Goal: Task Accomplishment & Management: Manage account settings

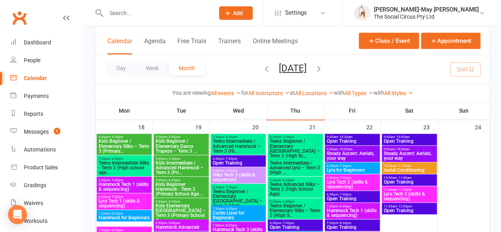
scroll to position [594, 0]
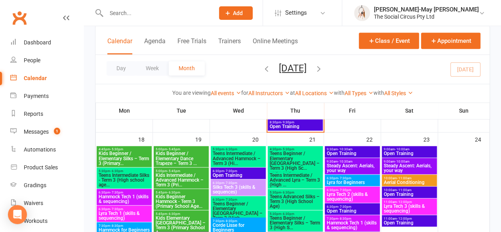
click at [172, 15] on input "text" at bounding box center [156, 13] width 105 height 11
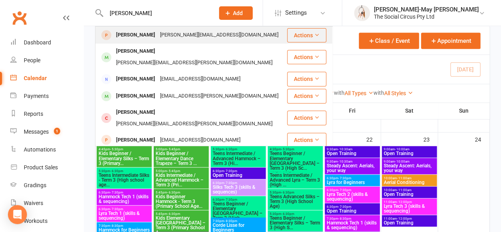
type input "isabella"
click at [160, 34] on div "[PERSON_NAME][EMAIL_ADDRESS][DOMAIN_NAME]" at bounding box center [219, 34] width 123 height 11
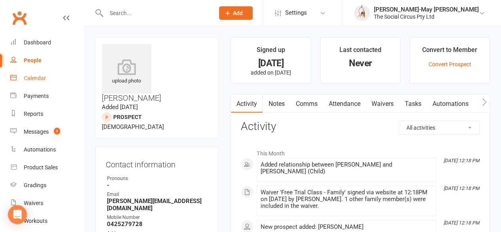
click at [39, 78] on div "Calendar" at bounding box center [35, 78] width 22 height 6
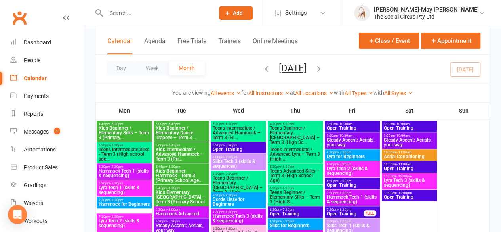
scroll to position [238, 0]
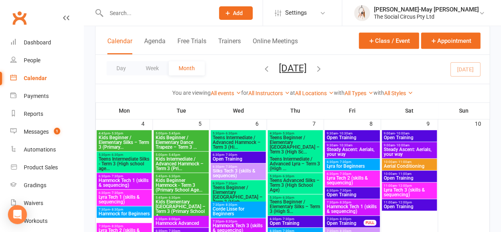
click at [305, 206] on span "Teens Beginner / Elementary Silks – Term 3 (High S..." at bounding box center [295, 206] width 52 height 14
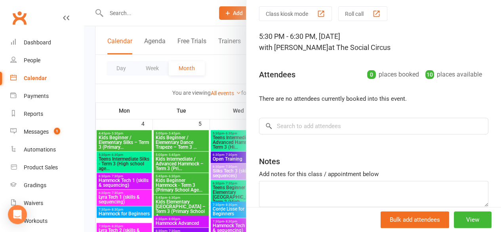
scroll to position [40, 0]
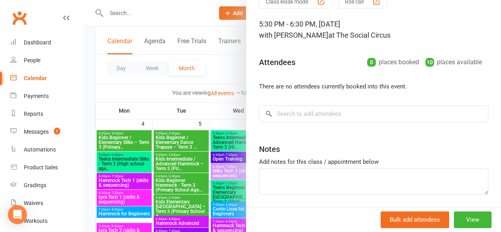
click at [205, 17] on div at bounding box center [292, 116] width 417 height 232
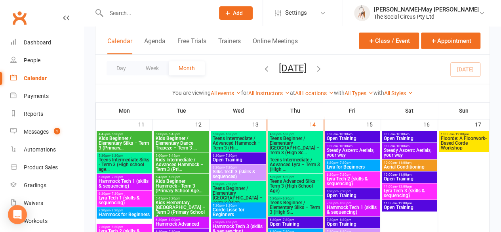
scroll to position [436, 0]
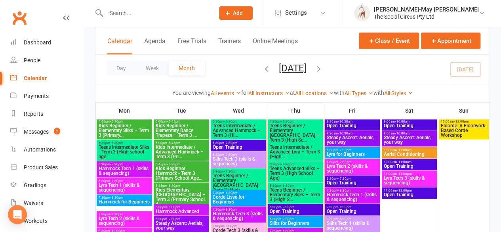
click at [302, 196] on span "Teens Beginner / Elementary Silks – Term 3 (High S..." at bounding box center [295, 194] width 52 height 14
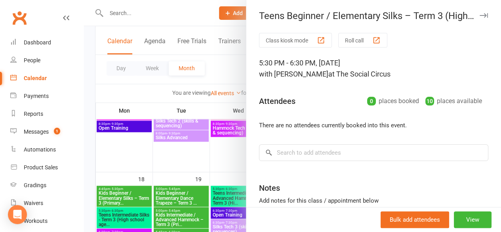
scroll to position [0, 0]
click at [349, 157] on input "search" at bounding box center [373, 153] width 229 height 17
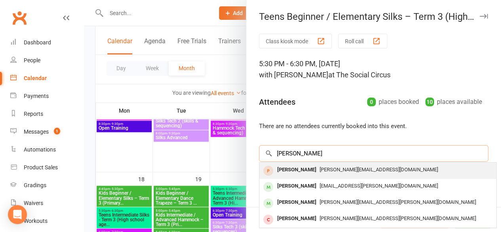
type input "isabella"
click at [326, 173] on div "[PERSON_NAME][EMAIL_ADDRESS][DOMAIN_NAME]" at bounding box center [378, 169] width 231 height 11
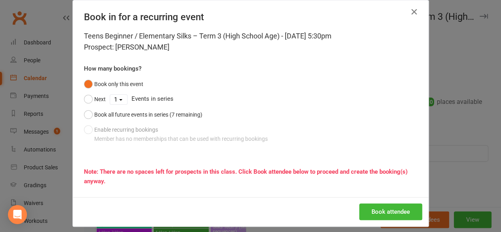
scroll to position [17, 0]
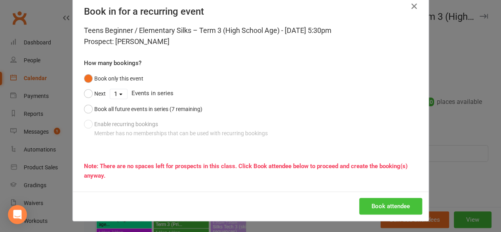
click at [393, 206] on button "Book attendee" at bounding box center [390, 206] width 63 height 17
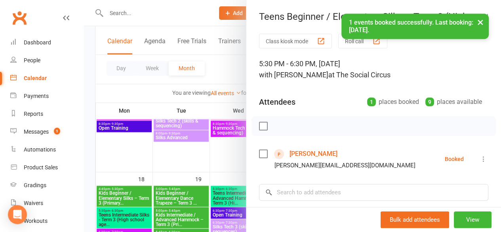
click at [480, 20] on button "×" at bounding box center [480, 21] width 14 height 17
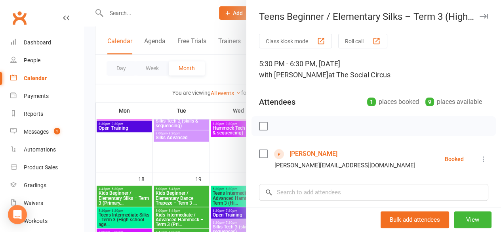
click at [210, 13] on div at bounding box center [292, 116] width 417 height 232
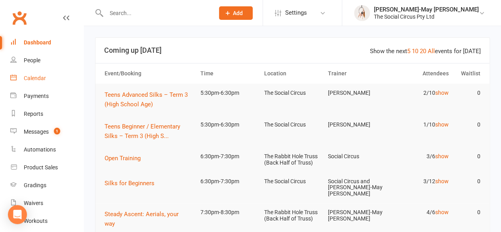
click at [40, 79] on div "Calendar" at bounding box center [35, 78] width 22 height 6
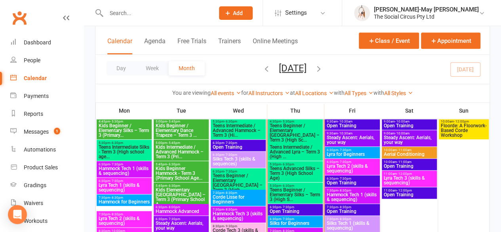
scroll to position [475, 0]
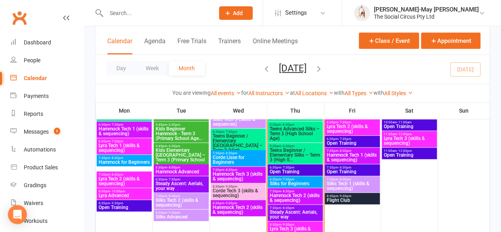
click at [285, 183] on span "Silks for Beginners" at bounding box center [295, 183] width 52 height 5
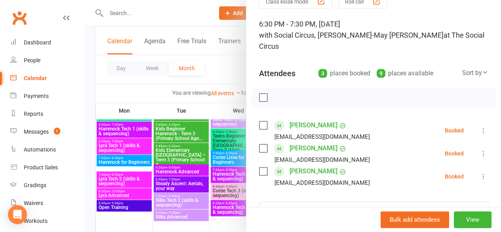
scroll to position [79, 0]
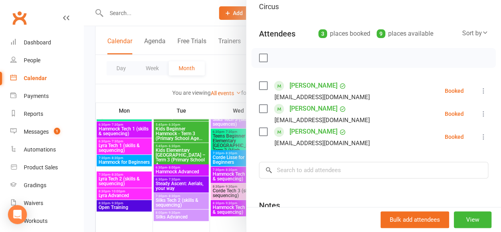
click at [128, 94] on div at bounding box center [292, 116] width 417 height 232
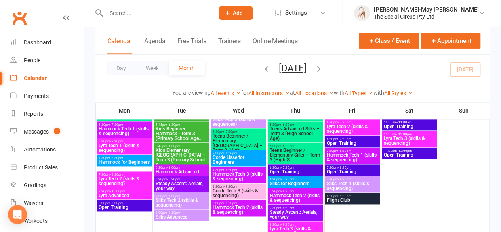
scroll to position [515, 0]
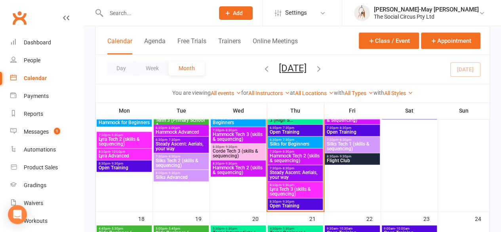
click at [297, 173] on span "Steady Ascent: Aerials, your way" at bounding box center [295, 175] width 52 height 10
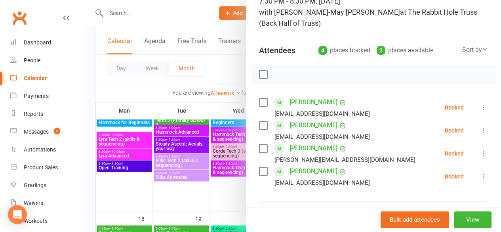
scroll to position [79, 0]
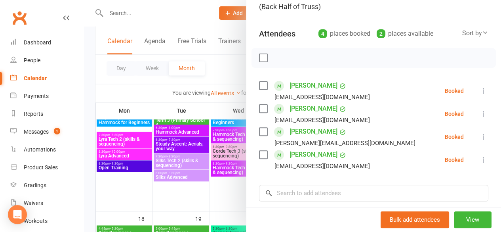
click at [219, 197] on div at bounding box center [292, 116] width 417 height 232
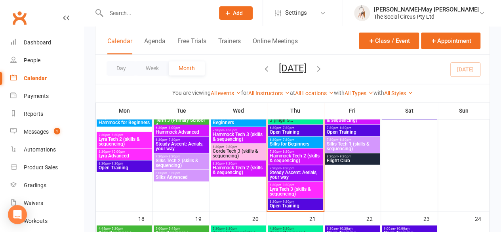
click at [294, 174] on span "Steady Ascent: Aerials, your way" at bounding box center [295, 175] width 52 height 10
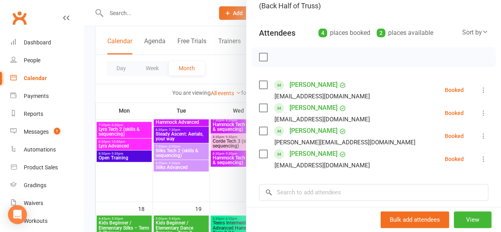
scroll to position [544, 0]
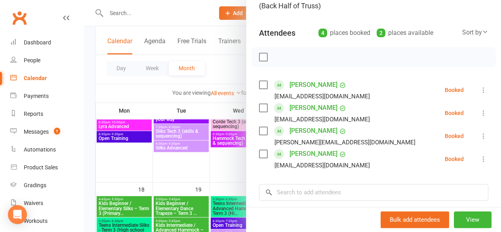
click at [171, 17] on div at bounding box center [292, 116] width 417 height 232
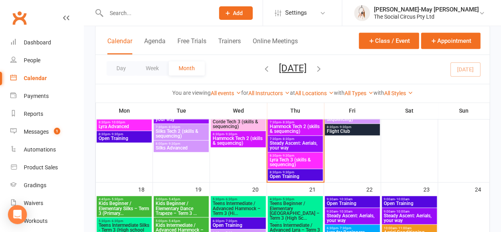
click at [305, 164] on span "Lyra Tech 3 (skills & sequencing)" at bounding box center [295, 162] width 52 height 10
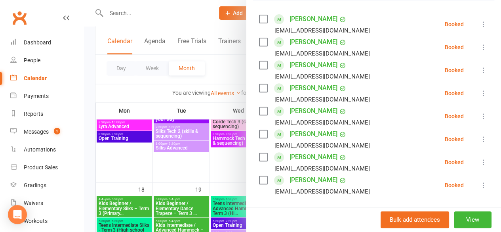
scroll to position [158, 0]
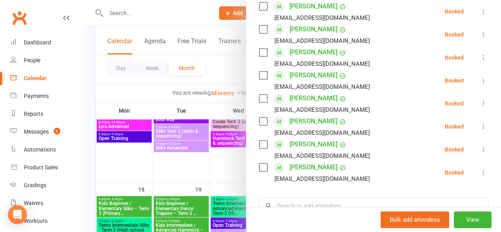
click at [158, 174] on div at bounding box center [292, 116] width 417 height 232
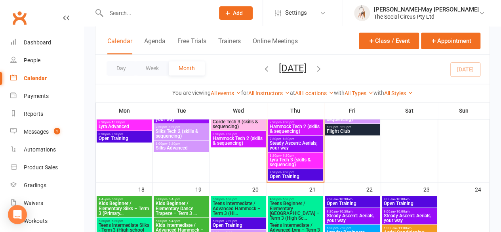
click at [91, 91] on div "Class kiosk mode Member self check-in Roll call kiosk mode Staff check-in for m…" at bounding box center [292, 116] width 417 height 1269
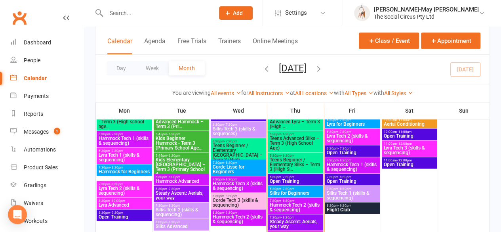
scroll to position [465, 0]
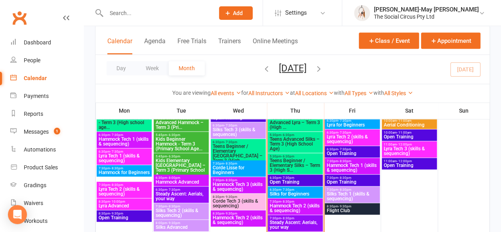
click at [287, 191] on span "Silks for Beginners" at bounding box center [295, 193] width 52 height 5
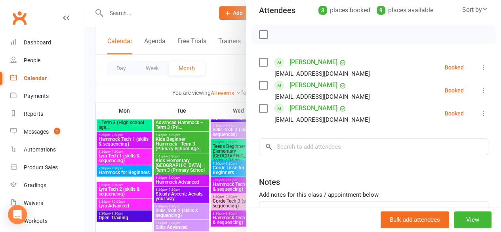
scroll to position [119, 0]
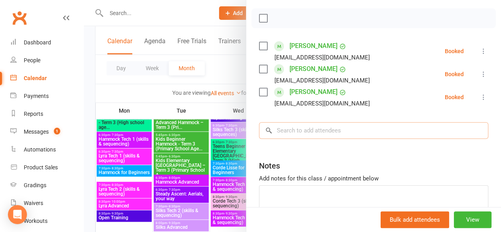
click at [292, 122] on input "search" at bounding box center [373, 130] width 229 height 17
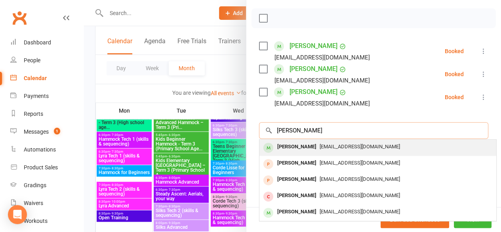
type input "[PERSON_NAME]"
click at [320, 143] on span "[EMAIL_ADDRESS][DOMAIN_NAME]" at bounding box center [360, 146] width 80 height 6
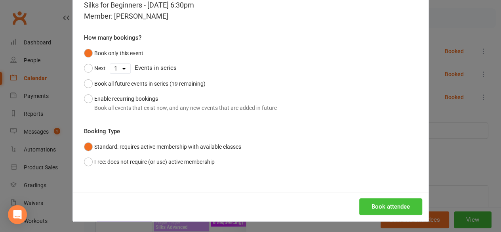
scroll to position [44, 0]
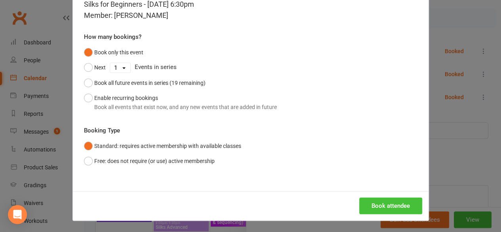
click at [384, 204] on button "Book attendee" at bounding box center [390, 205] width 63 height 17
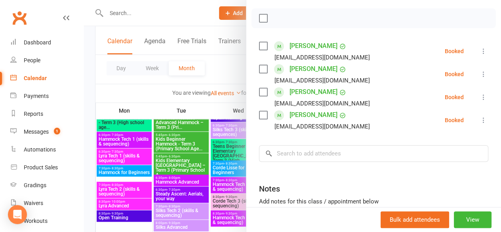
click at [229, 19] on div at bounding box center [292, 116] width 417 height 232
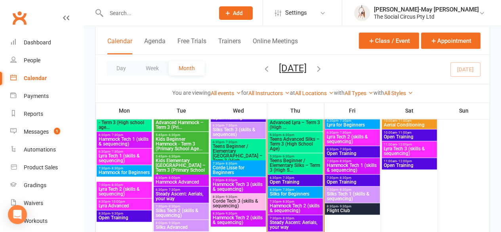
click at [286, 165] on span "Teens Beginner / Elementary Silks – Term 3 (High S..." at bounding box center [295, 165] width 52 height 14
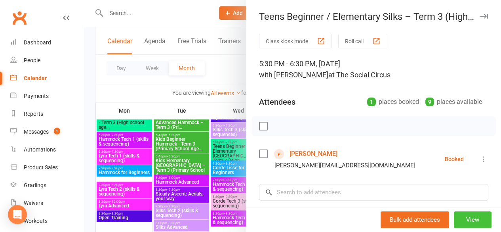
click at [456, 218] on button "View" at bounding box center [473, 219] width 38 height 17
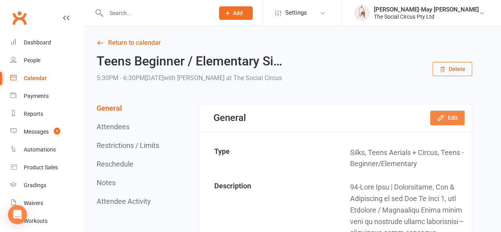
click at [456, 118] on button "Edit" at bounding box center [447, 118] width 34 height 14
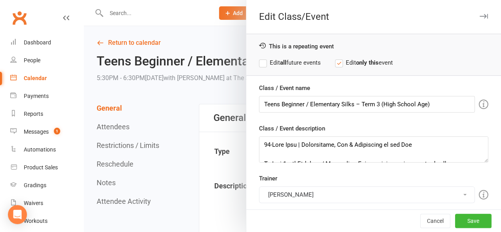
scroll to position [40, 0]
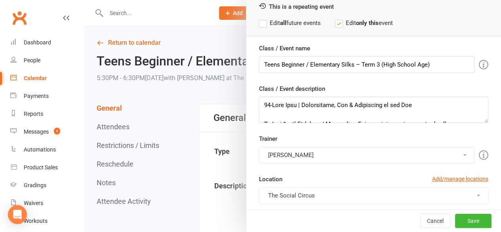
click at [311, 185] on div "Location Add/manage locations" at bounding box center [373, 180] width 229 height 13
click at [318, 157] on button "[PERSON_NAME]" at bounding box center [367, 155] width 216 height 17
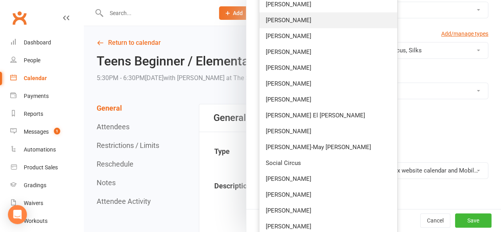
scroll to position [238, 0]
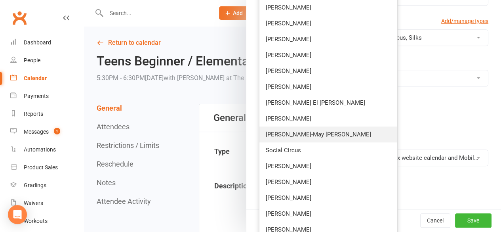
click at [302, 136] on link "[PERSON_NAME]-May [PERSON_NAME]" at bounding box center [329, 134] width 138 height 16
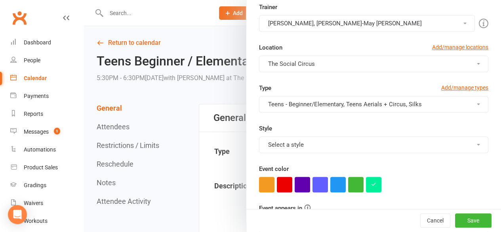
scroll to position [158, 0]
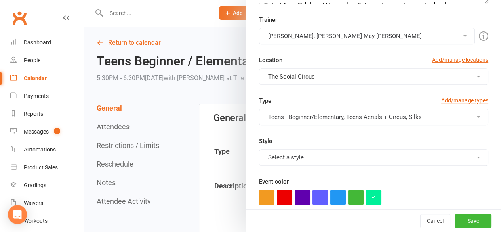
click at [352, 35] on button "[PERSON_NAME], [PERSON_NAME]-May [PERSON_NAME]" at bounding box center [367, 36] width 216 height 17
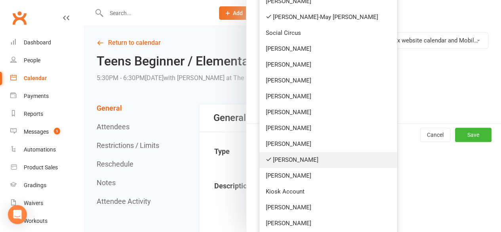
click at [292, 158] on link "[PERSON_NAME]" at bounding box center [329, 160] width 138 height 16
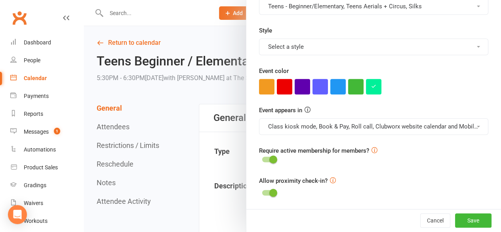
scroll to position [267, 0]
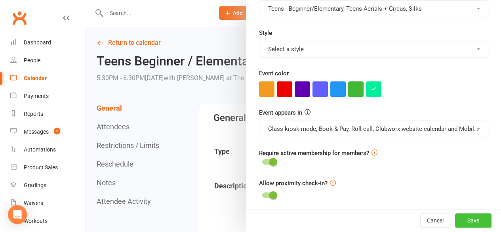
click at [459, 219] on button "Save" at bounding box center [473, 221] width 36 height 14
